Goal: Transaction & Acquisition: Purchase product/service

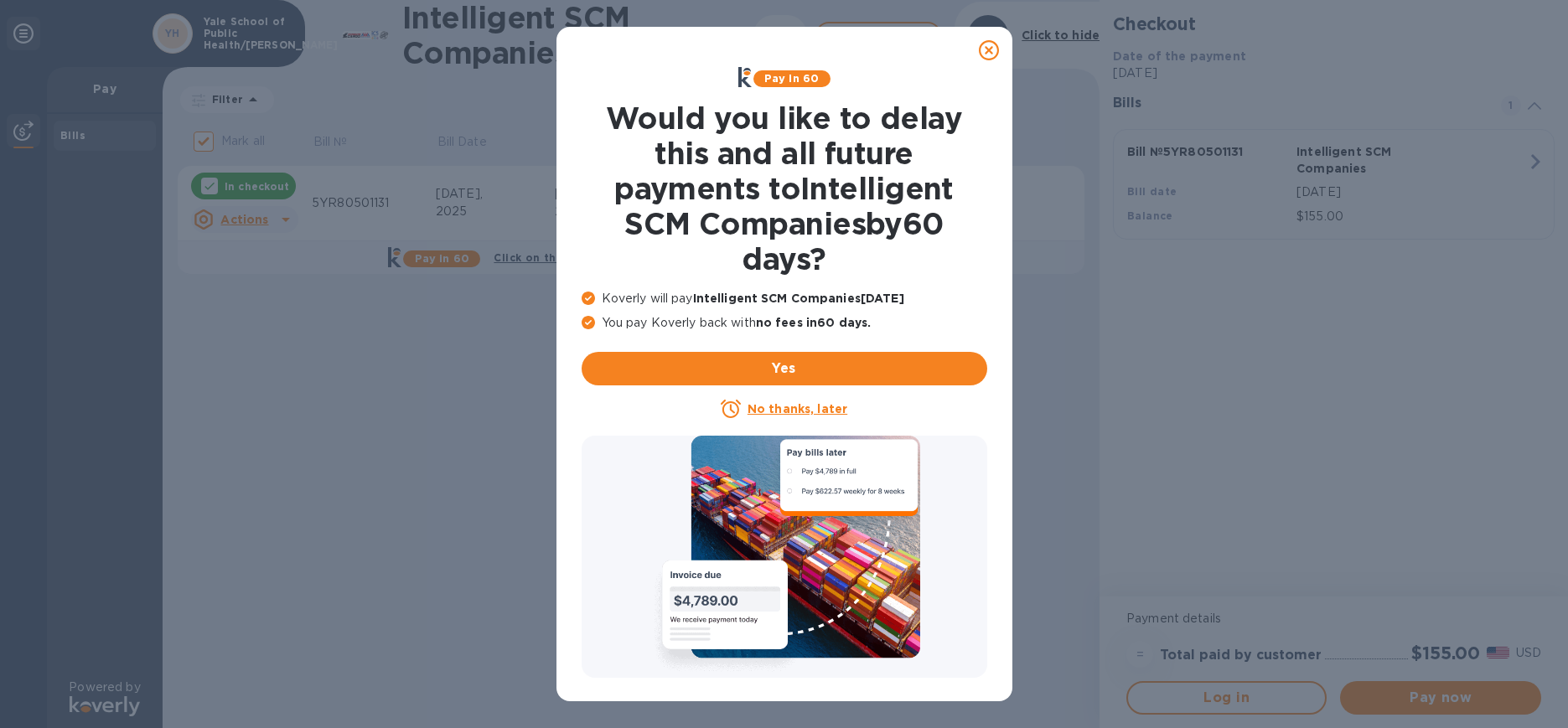
click at [796, 409] on u "No thanks, later" at bounding box center [797, 409] width 100 height 13
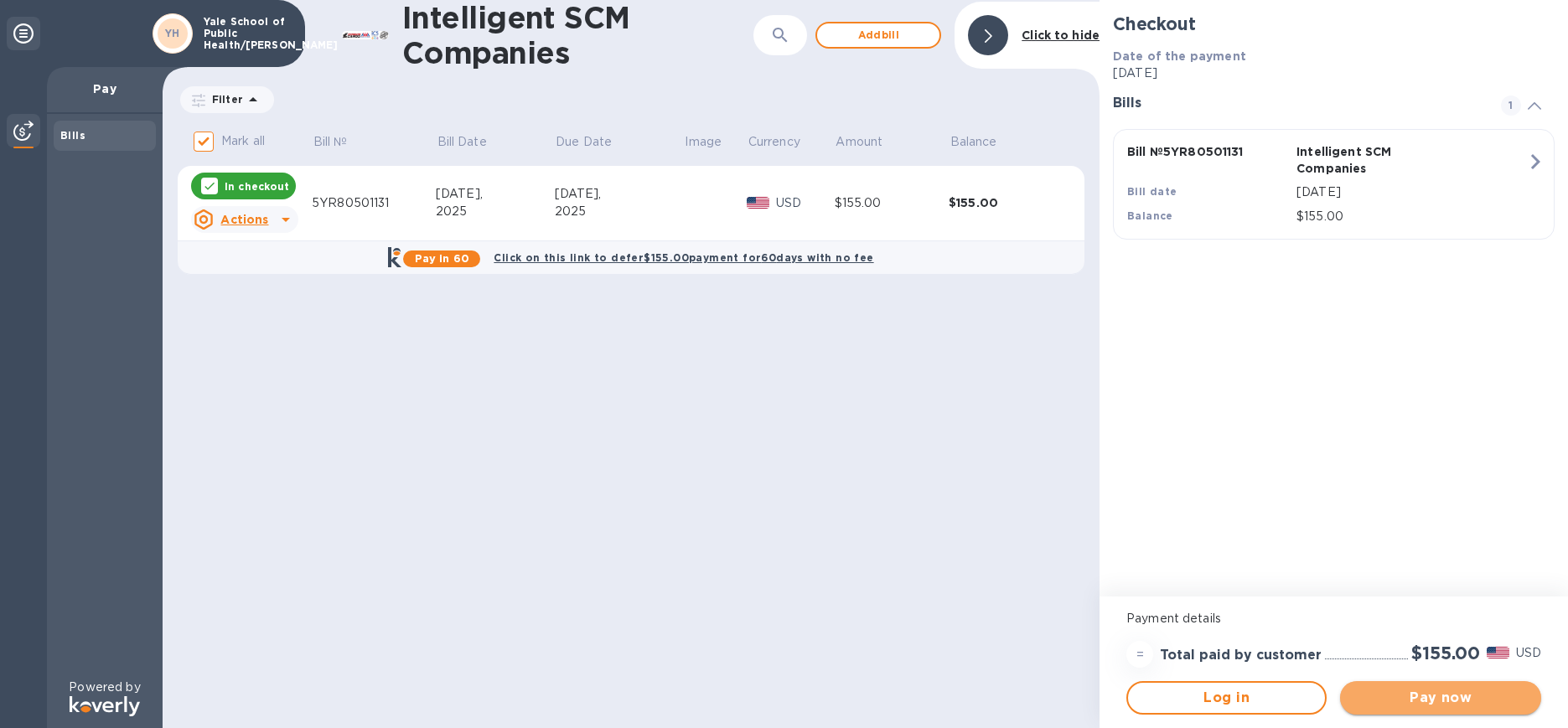
click at [1442, 693] on span "Pay now" at bounding box center [1439, 698] width 173 height 20
click at [1254, 713] on button "Log in" at bounding box center [1226, 698] width 200 height 34
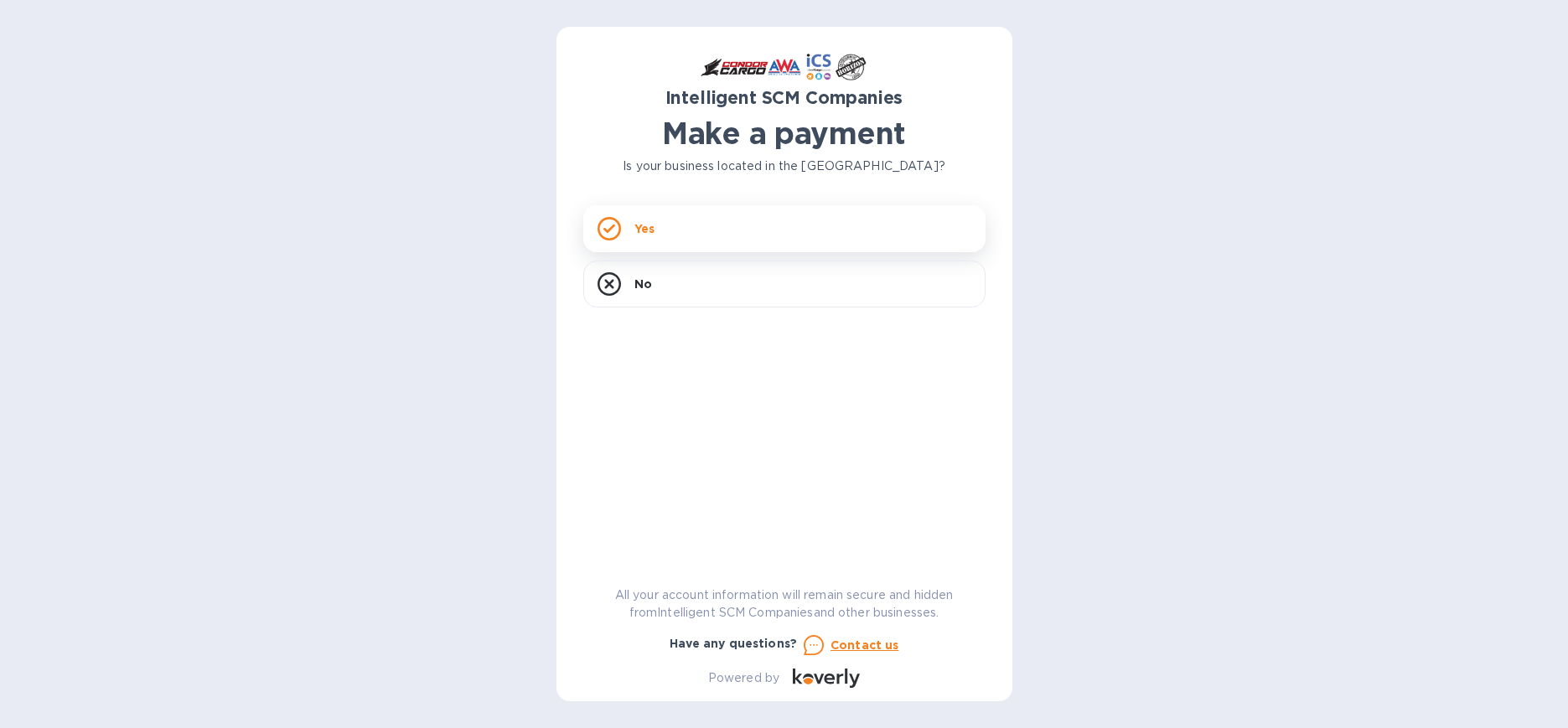
click at [852, 221] on div "Yes" at bounding box center [784, 229] width 403 height 47
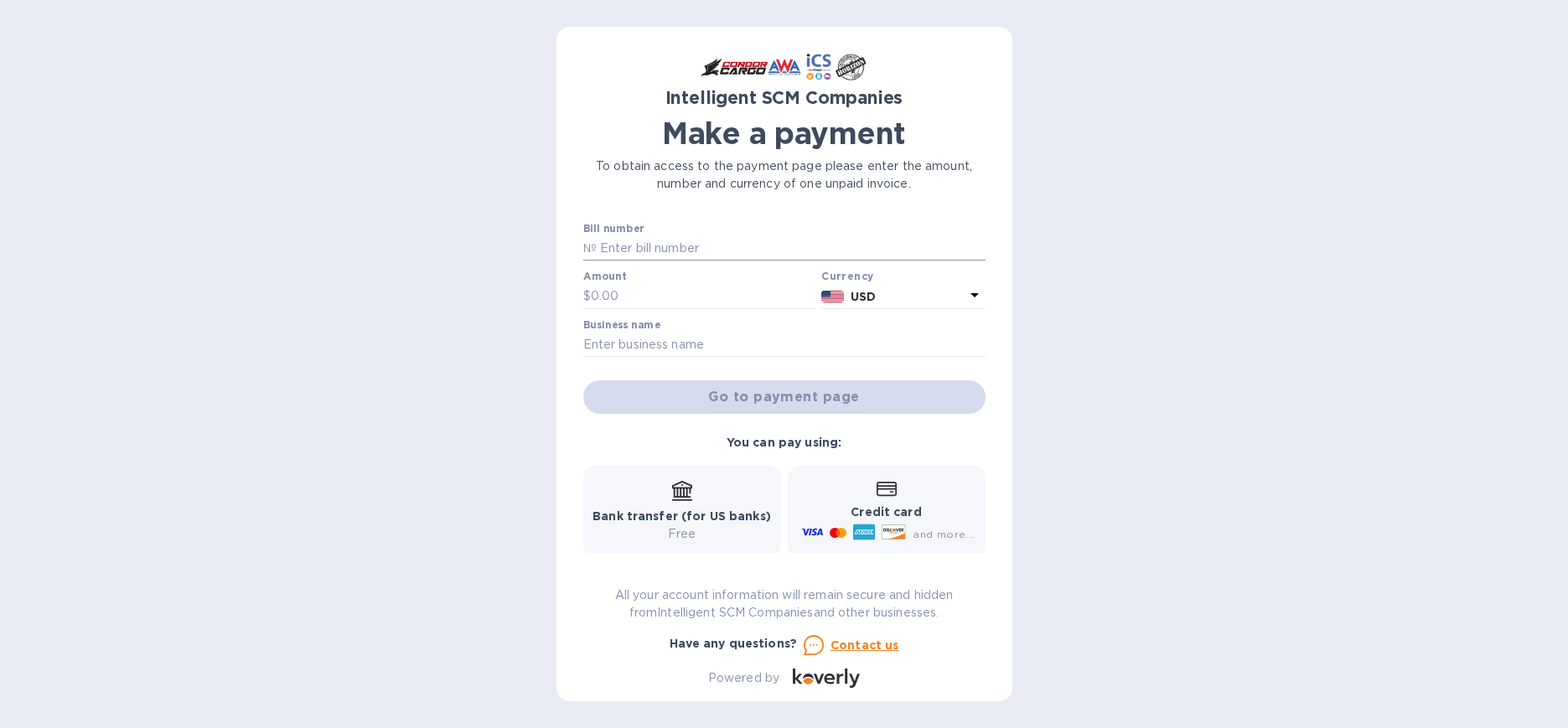
click at [703, 260] on input "text" at bounding box center [791, 249] width 389 height 25
type input "5YR80501131"
click at [679, 292] on input "text" at bounding box center [703, 297] width 224 height 25
type input "155"
click at [673, 338] on input "text" at bounding box center [784, 345] width 403 height 25
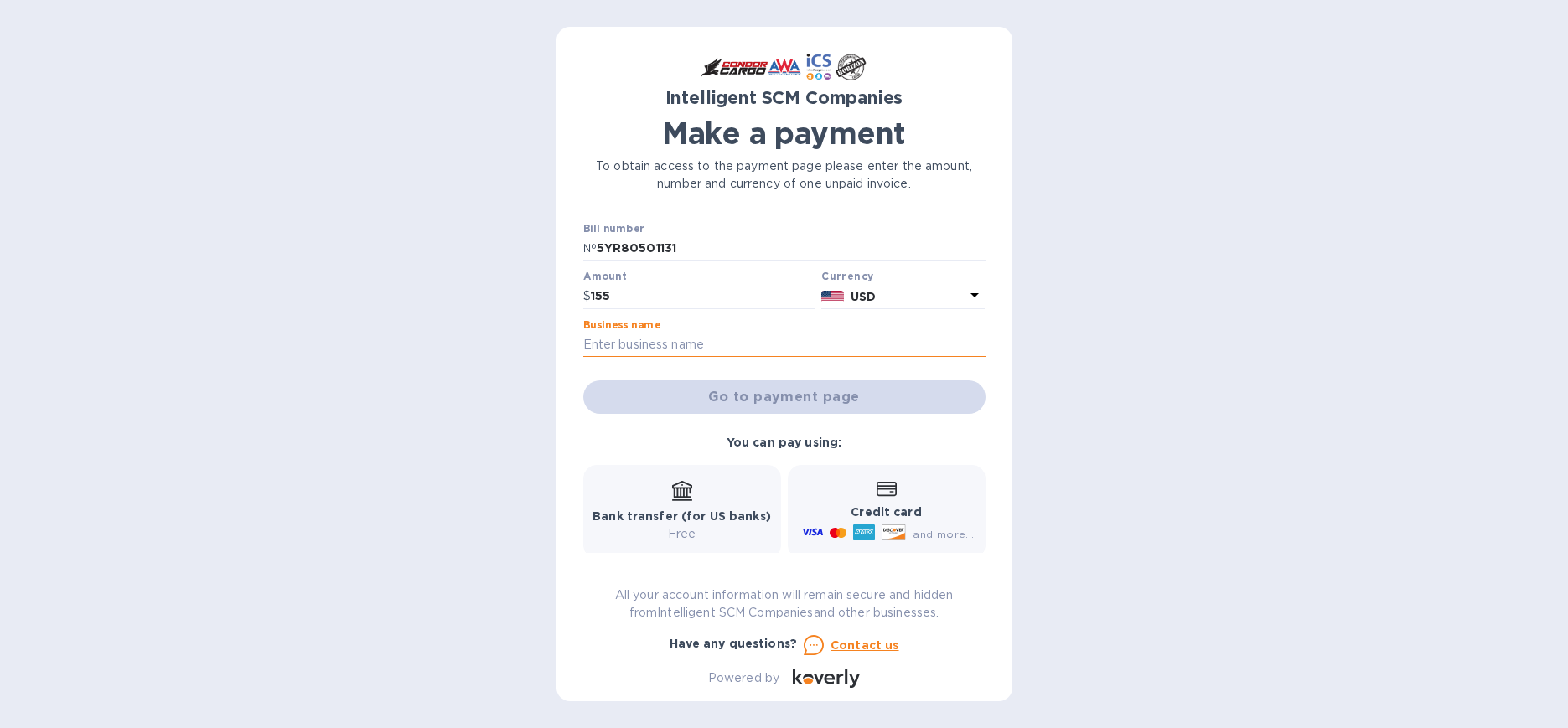
type input "Yale School of Public Health/[PERSON_NAME]"
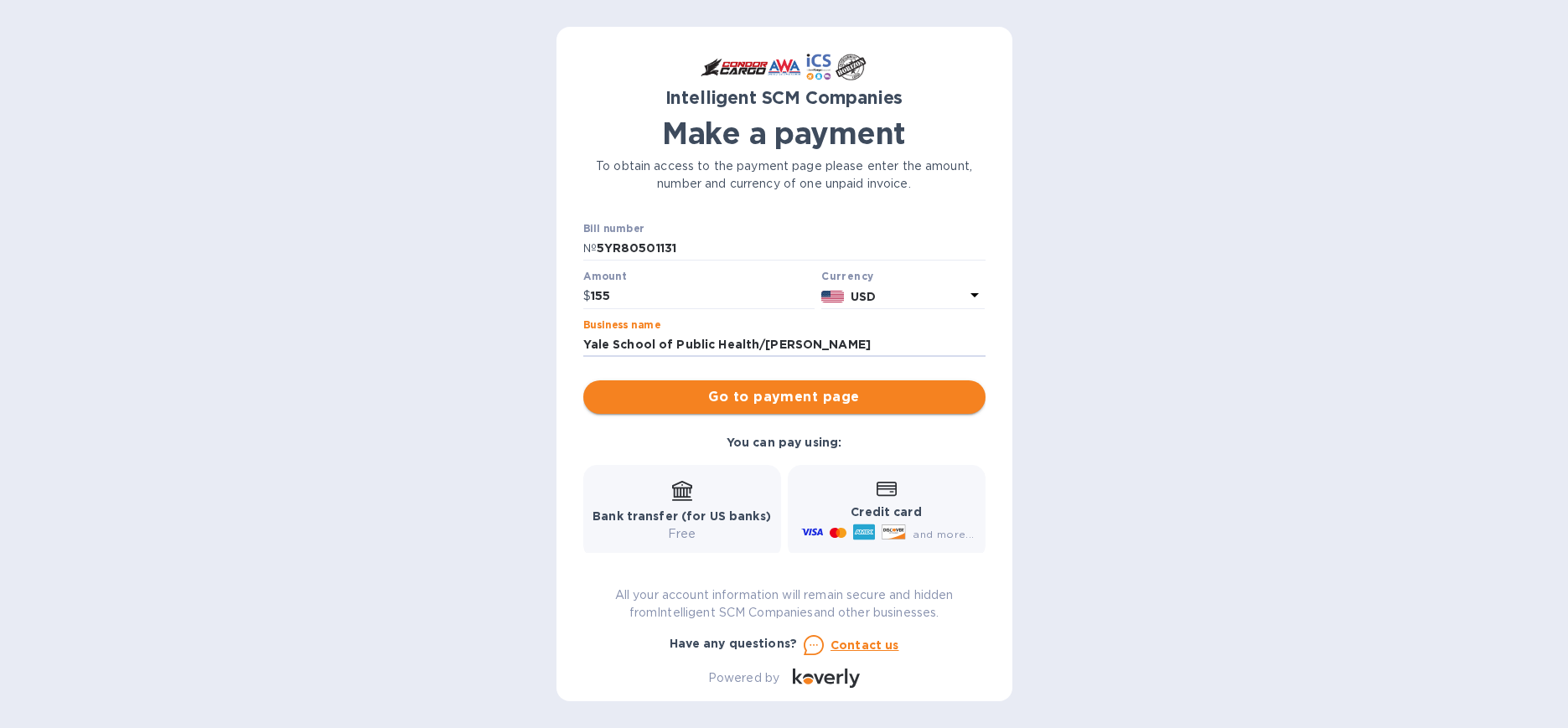
click at [791, 403] on span "Go to payment page" at bounding box center [784, 397] width 376 height 20
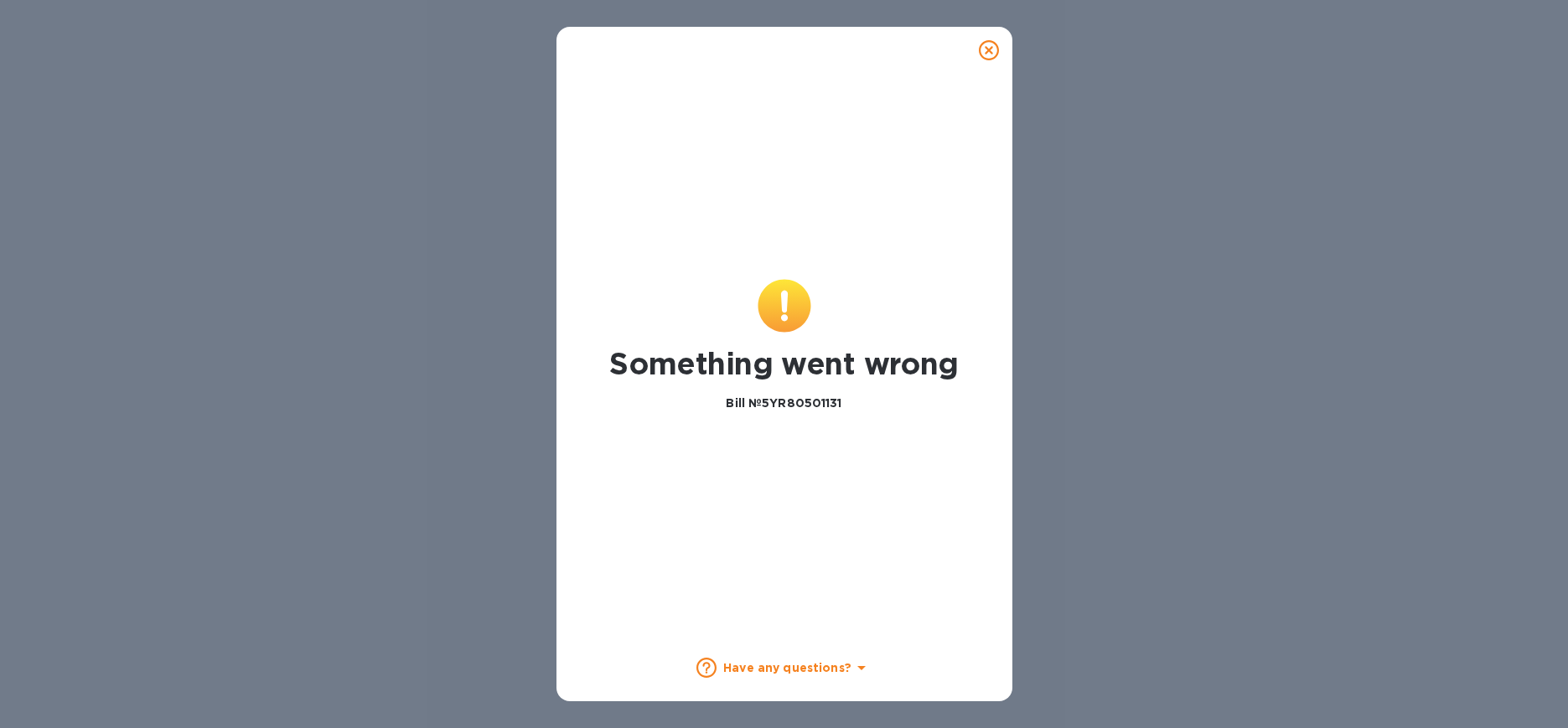
click at [991, 55] on icon at bounding box center [988, 50] width 20 height 20
